Goal: Check status: Check status

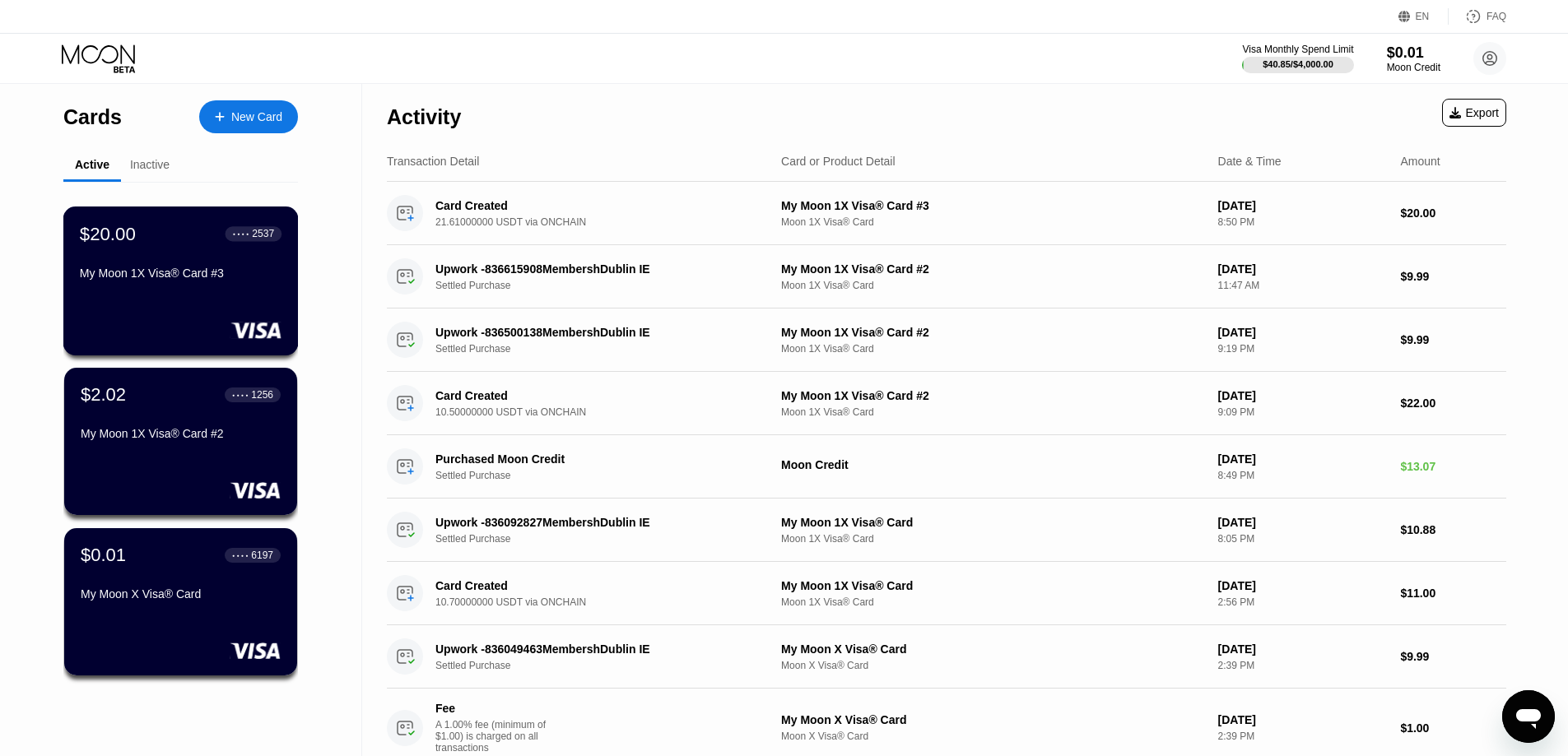
drag, startPoint x: 213, startPoint y: 282, endPoint x: 213, endPoint y: 270, distance: 12.0
click at [216, 280] on div "My Moon 1X Visa® Card #3" at bounding box center [181, 273] width 201 height 13
click at [186, 275] on div "My Moon 1X Visa® Card #3" at bounding box center [181, 273] width 201 height 13
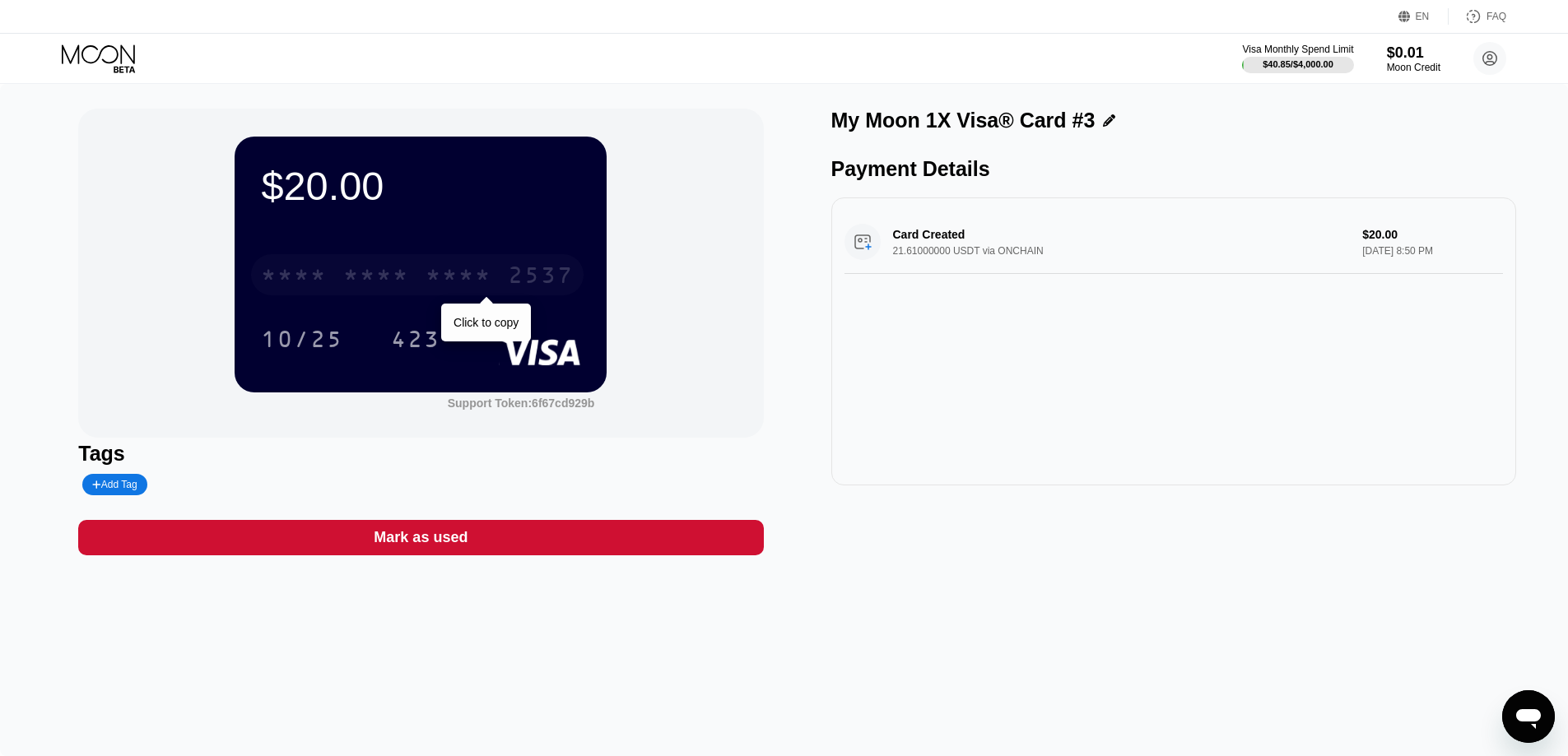
click at [380, 261] on div "* * * * * * * * * * * * 2537" at bounding box center [417, 275] width 332 height 41
click at [350, 181] on div "$20.00" at bounding box center [420, 186] width 319 height 46
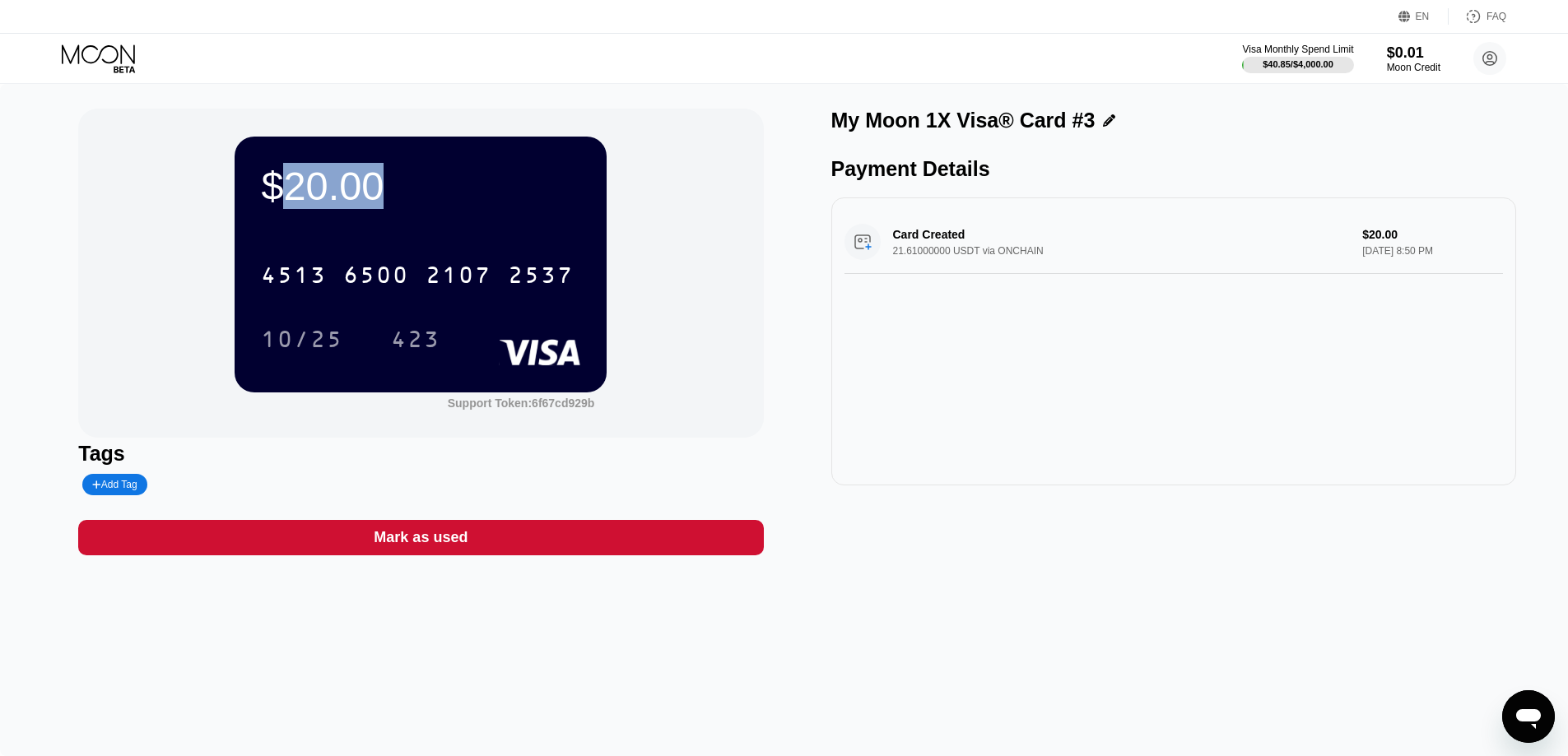
click at [350, 181] on div "$20.00" at bounding box center [420, 186] width 319 height 46
click at [115, 52] on icon at bounding box center [100, 58] width 77 height 28
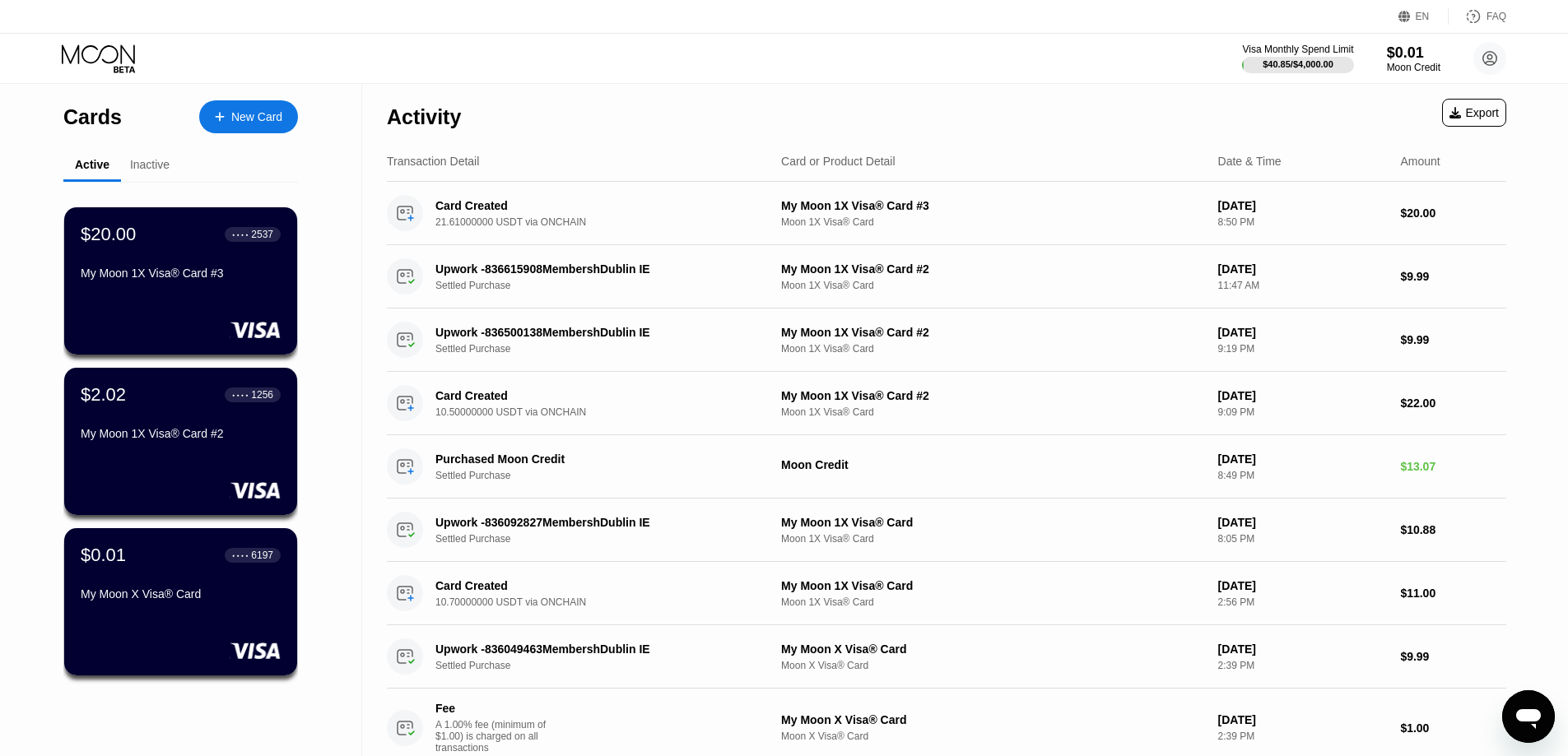
drag, startPoint x: 169, startPoint y: 423, endPoint x: 142, endPoint y: 431, distance: 28.2
click at [142, 431] on div "$2.02 ● ● ● ● 1256 My Moon 1X Visa® Card #2" at bounding box center [181, 415] width 200 height 63
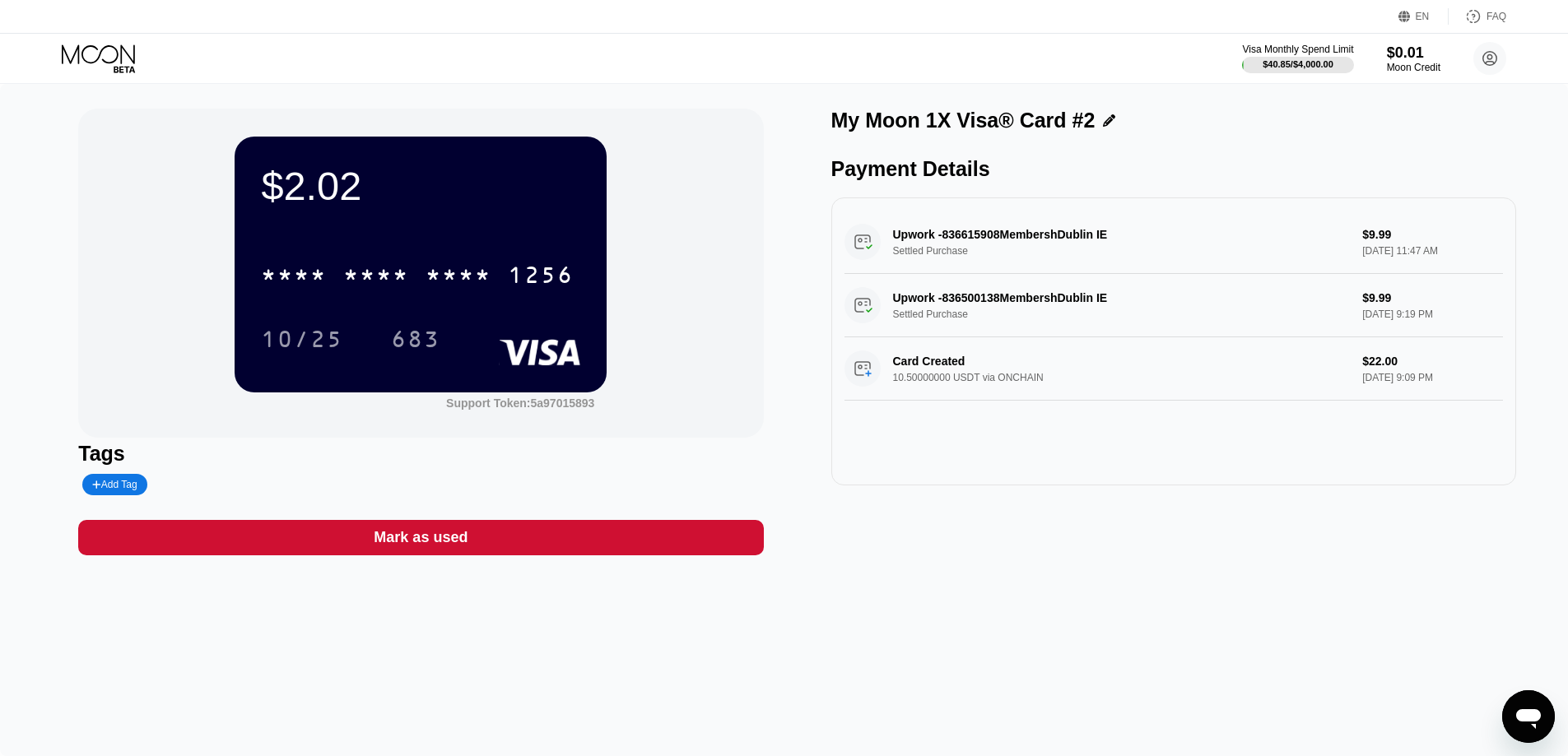
click at [991, 361] on div "Card Created 10.50000000 USDT via ONCHAIN $22.00 [DATE] 9:09 PM" at bounding box center [1173, 369] width 658 height 64
click at [964, 367] on div "Card Created 10.50000000 USDT via ONCHAIN $22.00 [DATE] 9:09 PM" at bounding box center [1173, 369] width 658 height 64
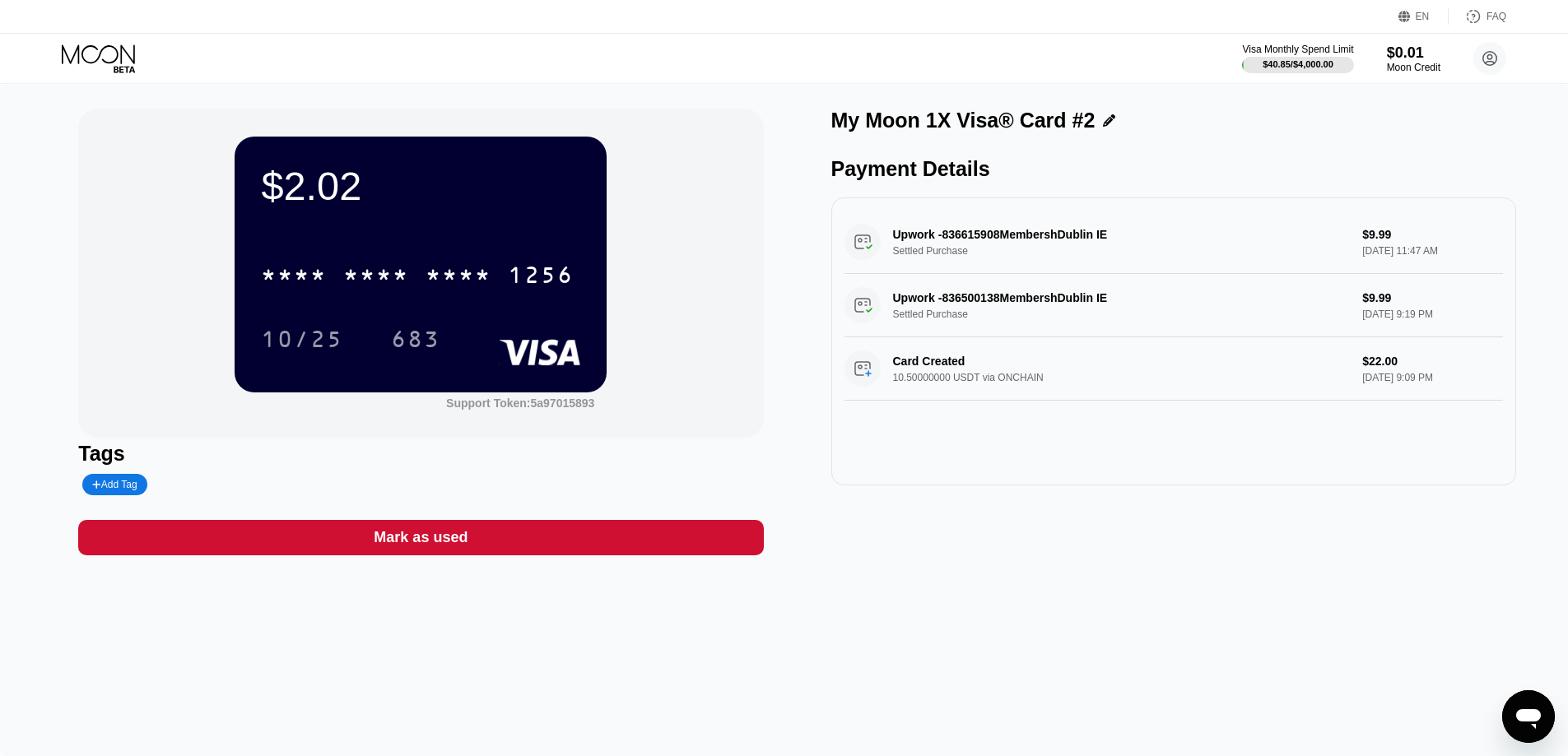
click at [956, 371] on div "Card Created 10.50000000 USDT via ONCHAIN $22.00 [DATE] 9:09 PM" at bounding box center [1173, 369] width 658 height 64
click at [338, 203] on div "$2.02" at bounding box center [420, 186] width 319 height 46
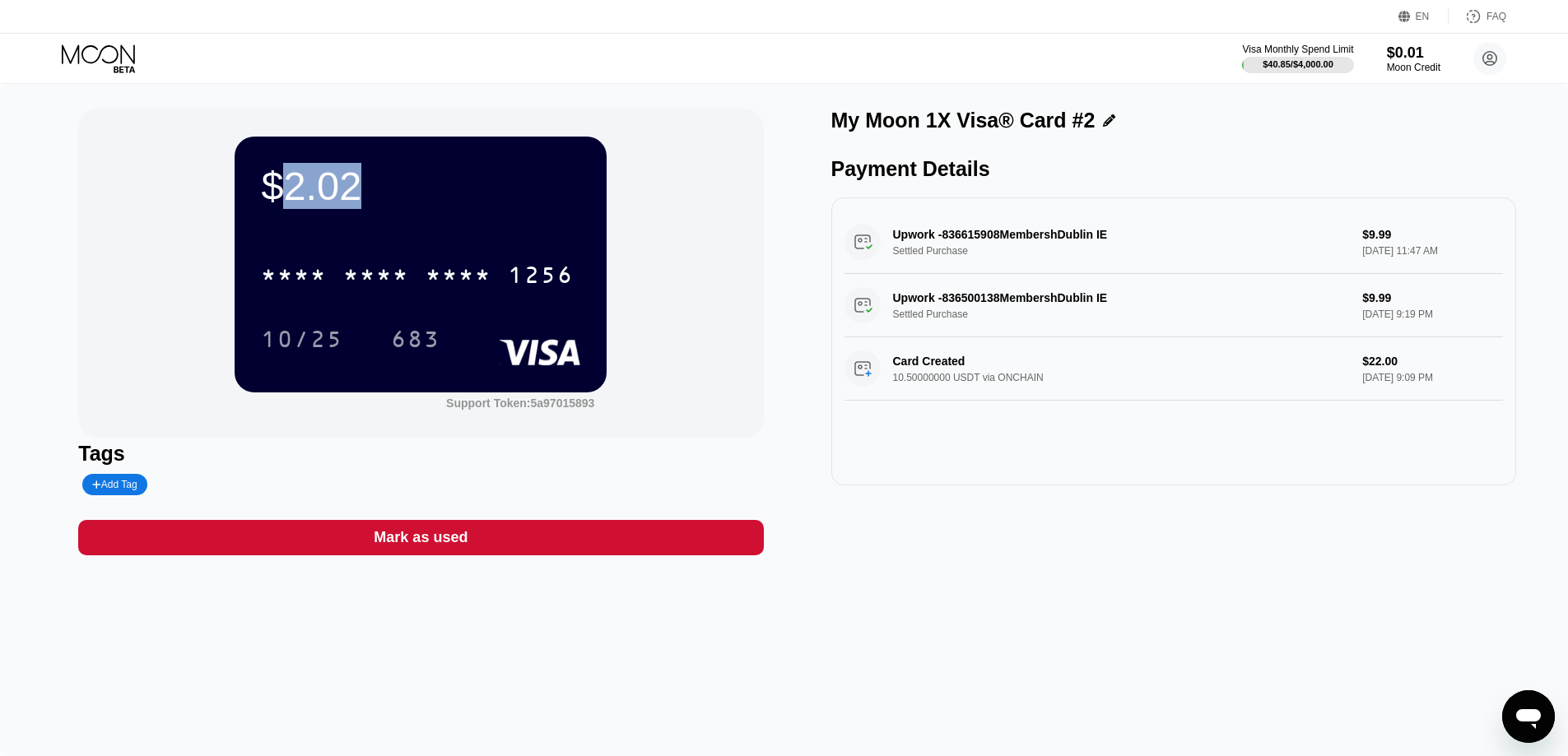
click at [647, 437] on div "$2.02 * * * * * * * * * * * * 1256 10/25 683 Support Token: 5a97015893" at bounding box center [421, 273] width 685 height 329
